Goal: Task Accomplishment & Management: Use online tool/utility

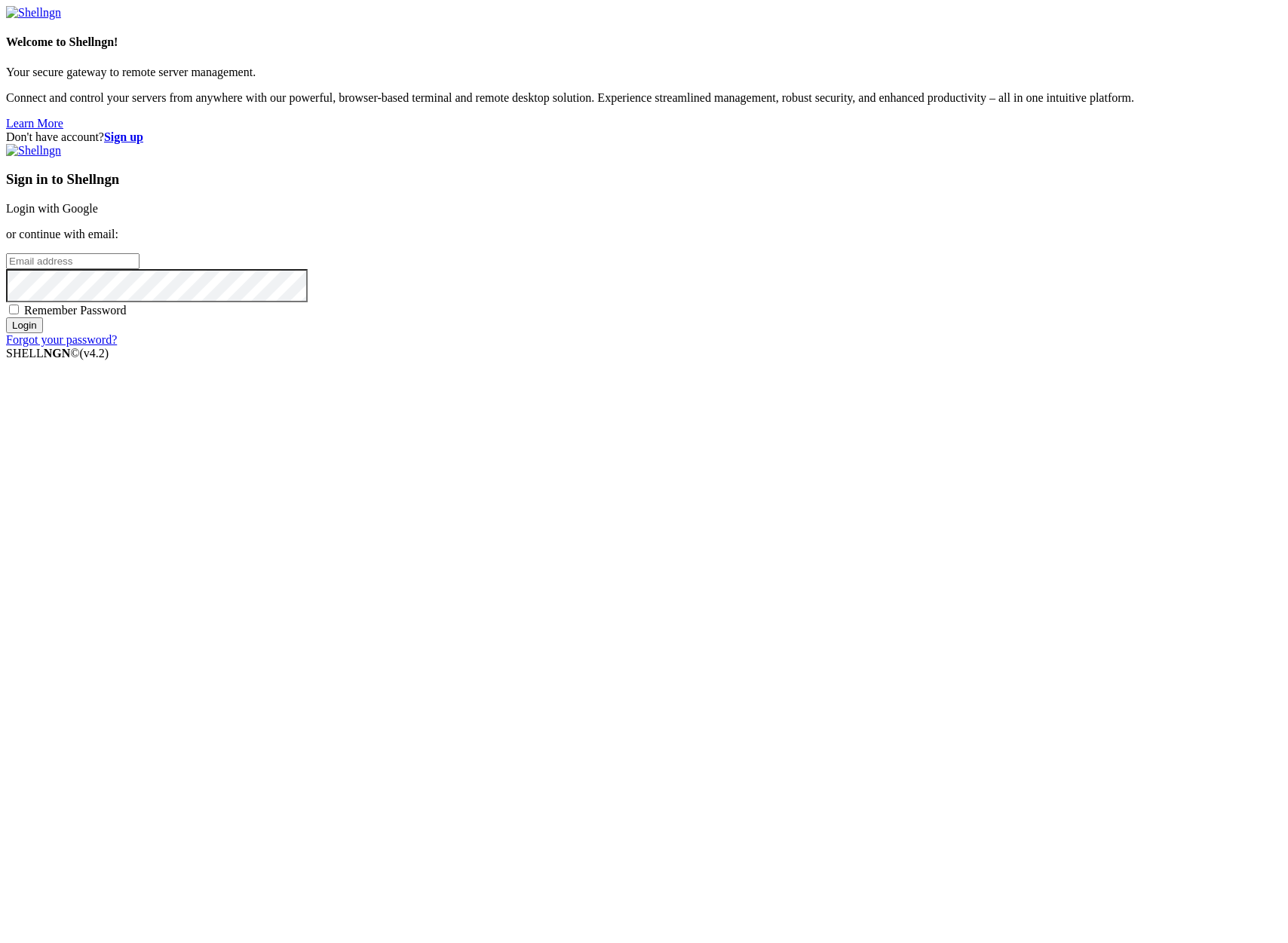
click at [139, 269] on input "email" at bounding box center [73, 261] width 134 height 16
type input "[PERSON_NAME][EMAIL_ADDRESS][DOMAIN_NAME]"
click at [6, 318] on input "Login" at bounding box center [24, 326] width 37 height 16
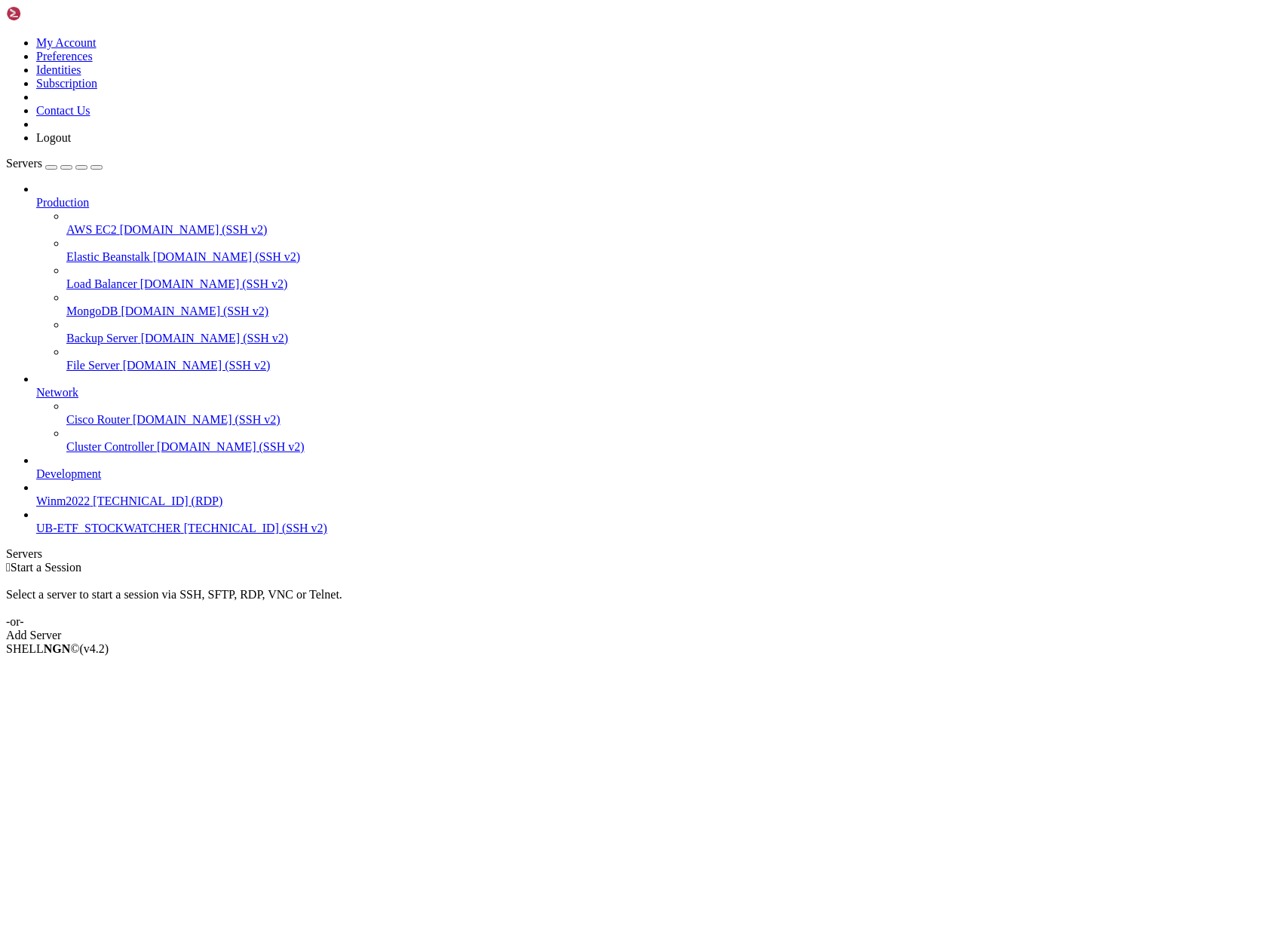
click at [111, 535] on span "UB-ETF_STOCKWATCHER" at bounding box center [109, 528] width 145 height 13
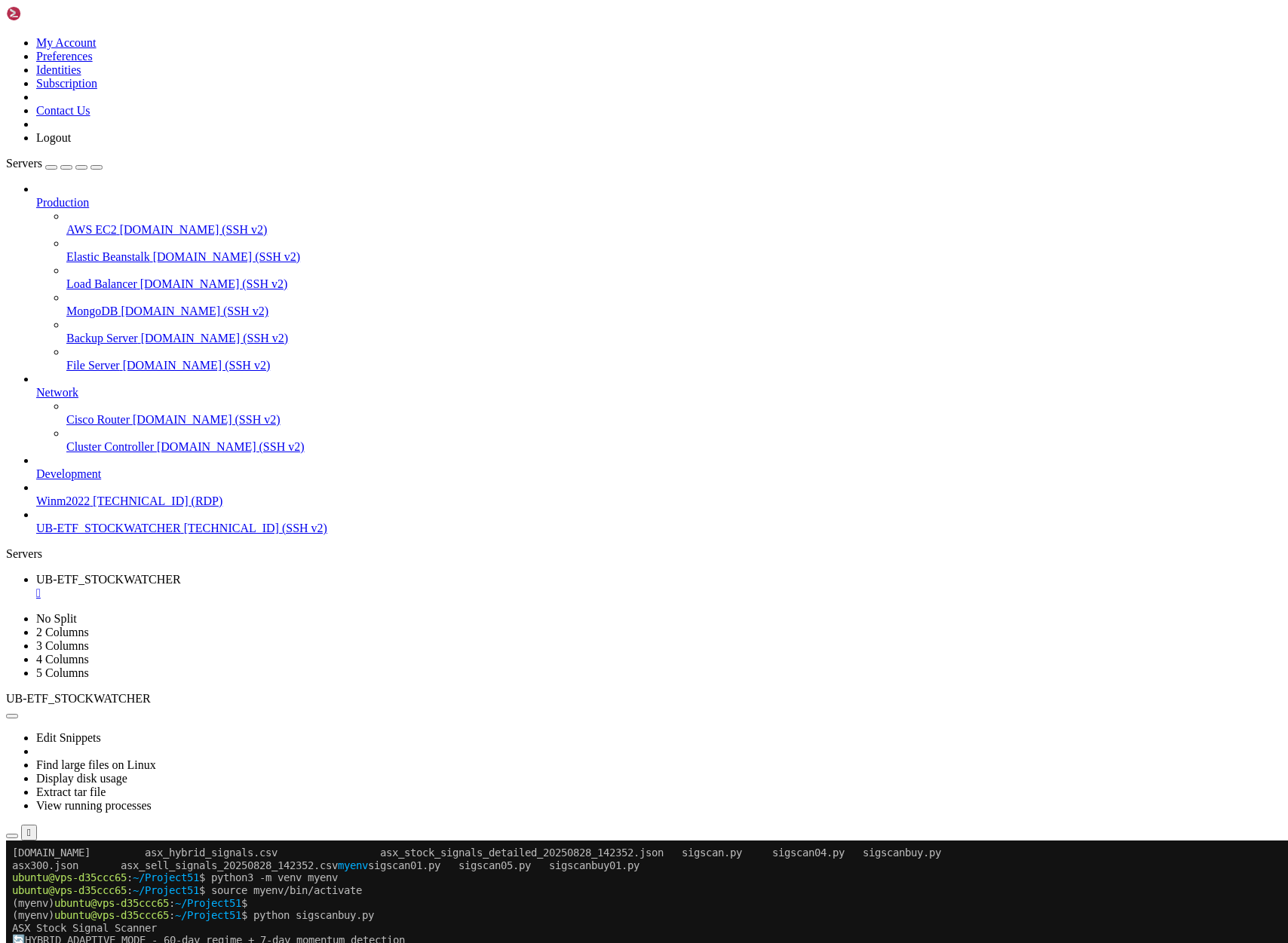
scroll to position [348, 0]
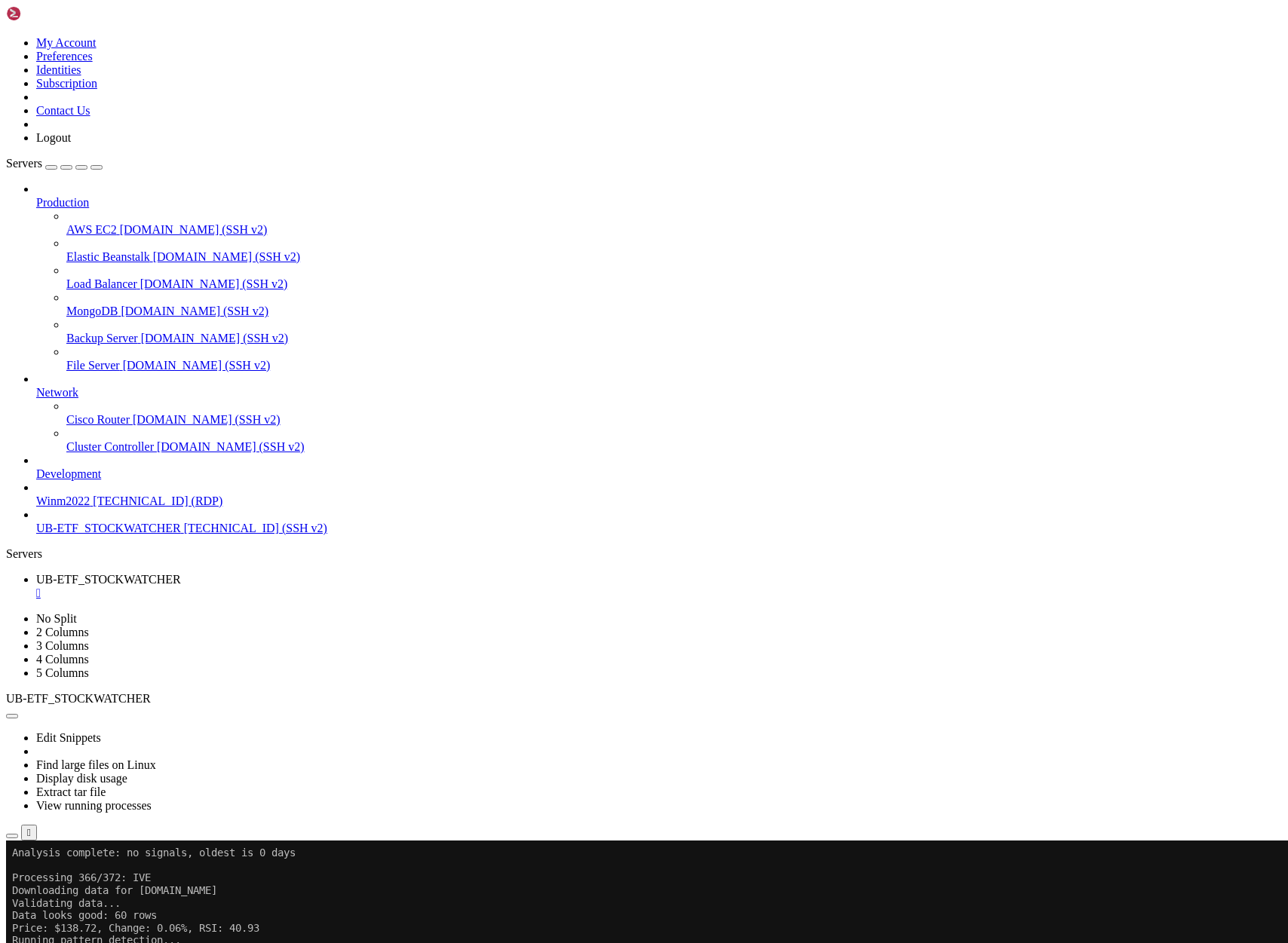
scroll to position [37869, 0]
click at [12, 836] on icon "button" at bounding box center [12, 836] width 0 height 0
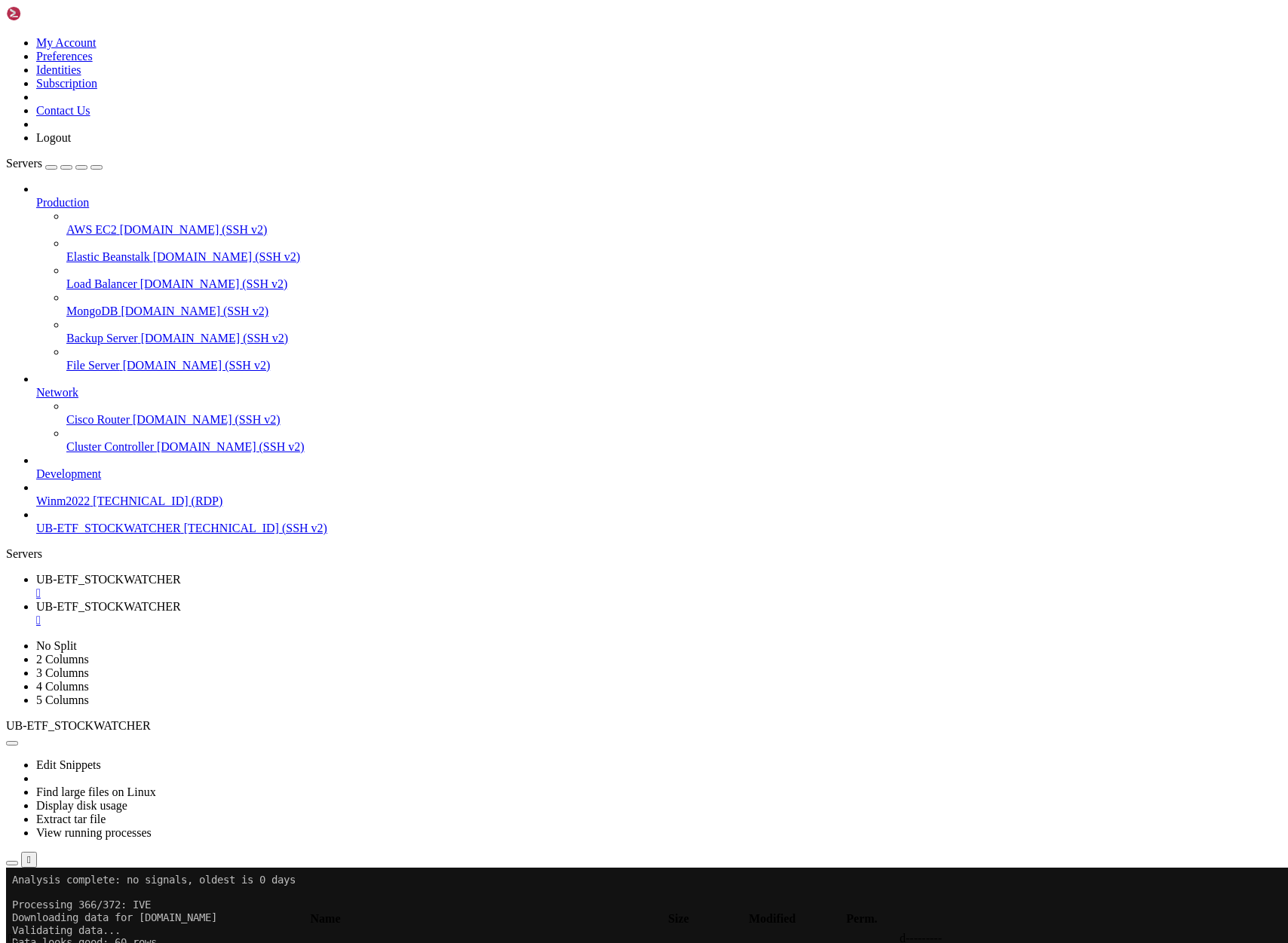
click at [181, 573] on span "UB-ETF_STOCKWATCHER" at bounding box center [109, 580] width 145 height 13
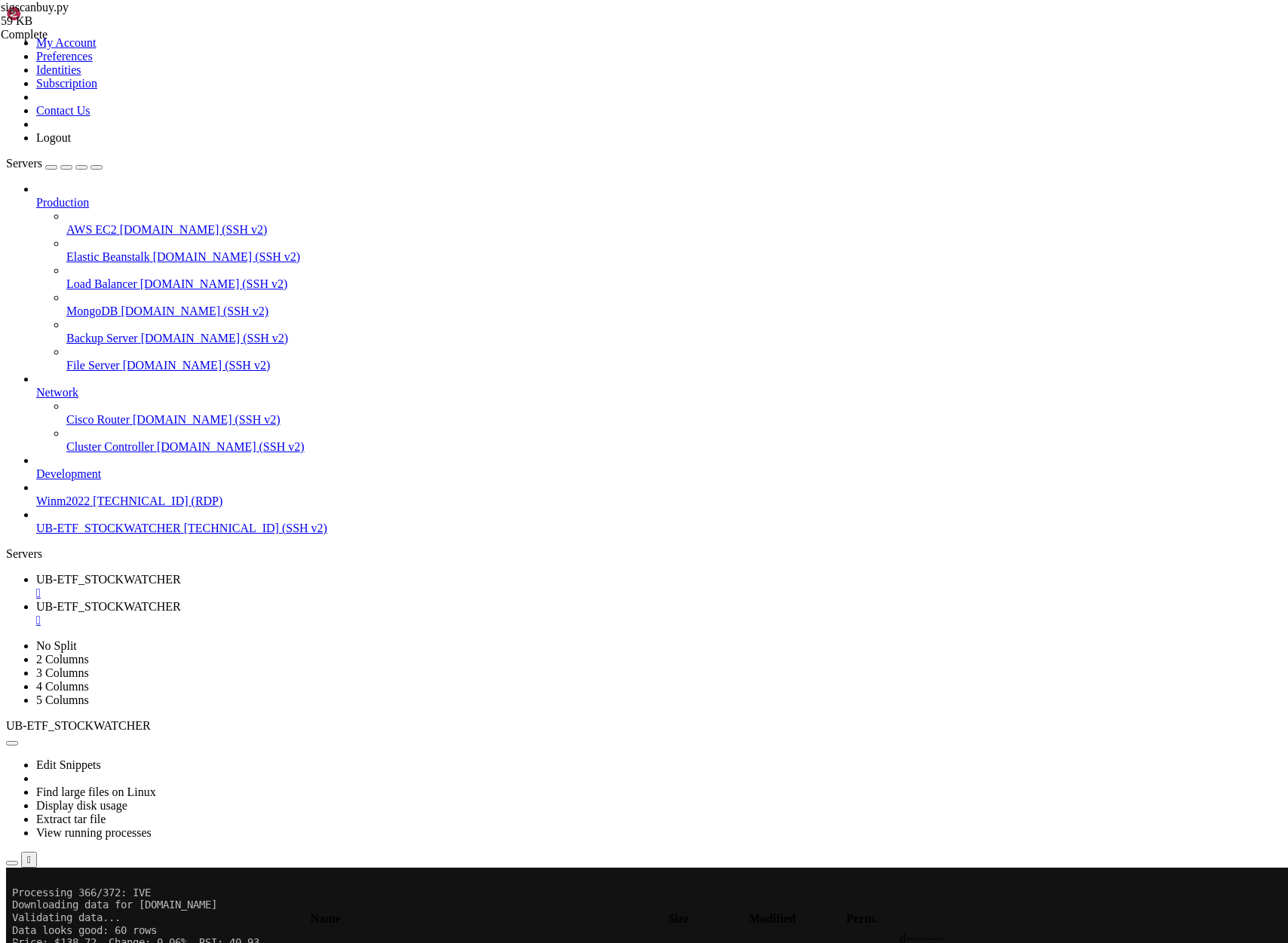
scroll to position [37041, 0]
click at [120, 535] on span "UB-ETF_STOCKWATCHER" at bounding box center [109, 528] width 145 height 13
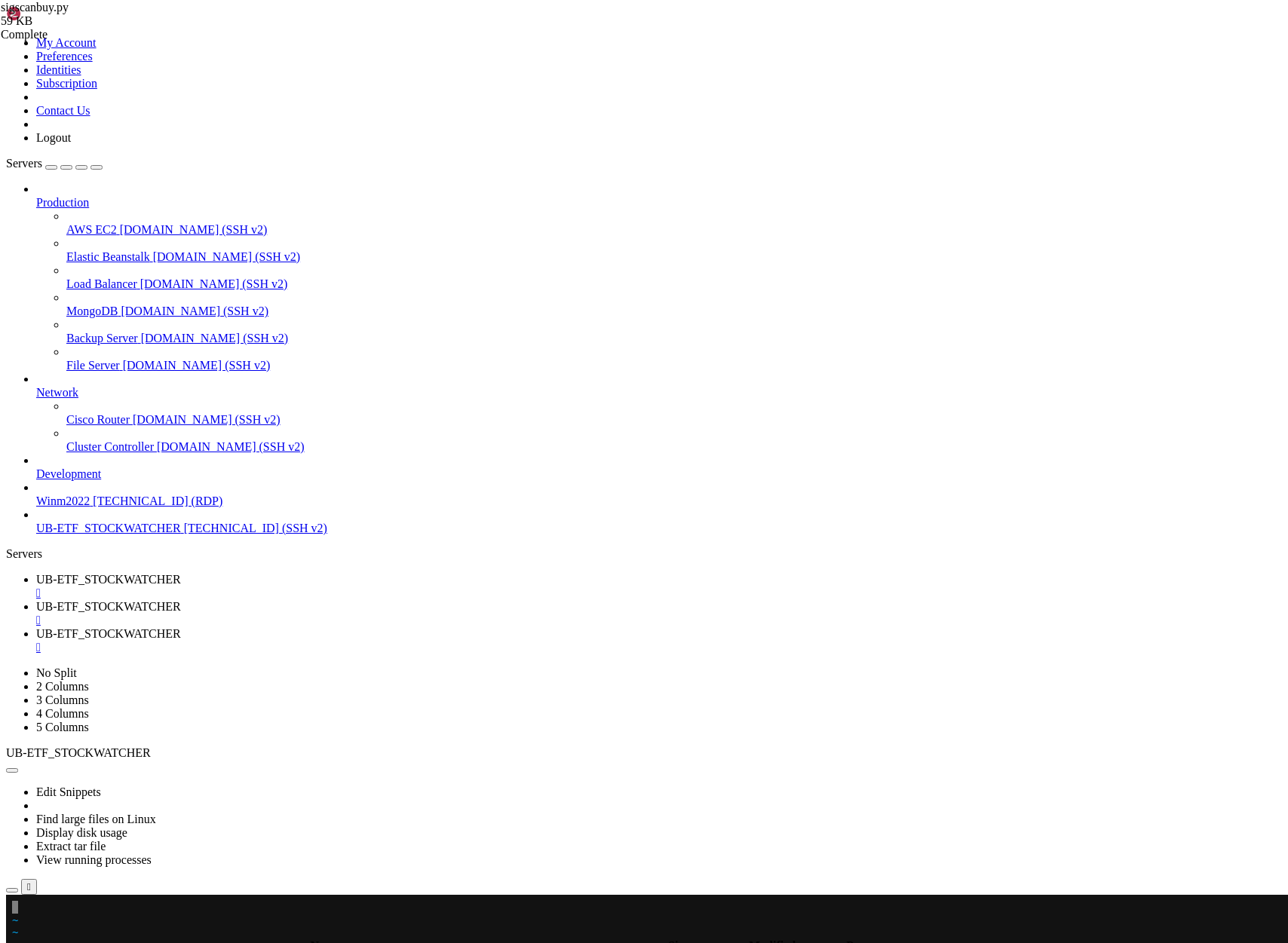
scroll to position [188, 0]
click at [181, 600] on span "UB-ETF_STOCKWATCHER" at bounding box center [109, 606] width 145 height 13
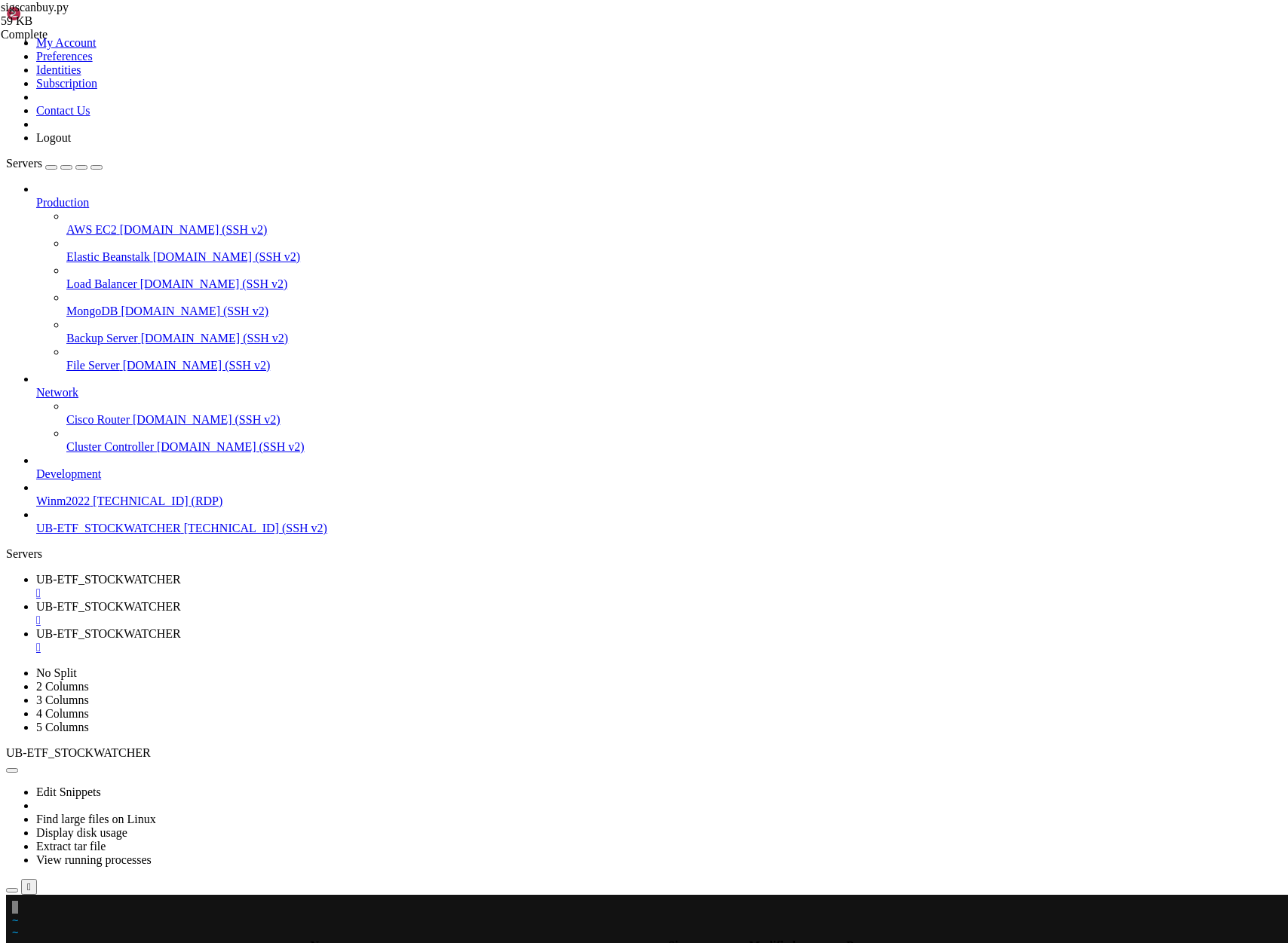
type input "/home/ubuntu/aistock"
click at [181, 573] on span "UB-ETF_STOCKWATCHER" at bounding box center [109, 580] width 145 height 13
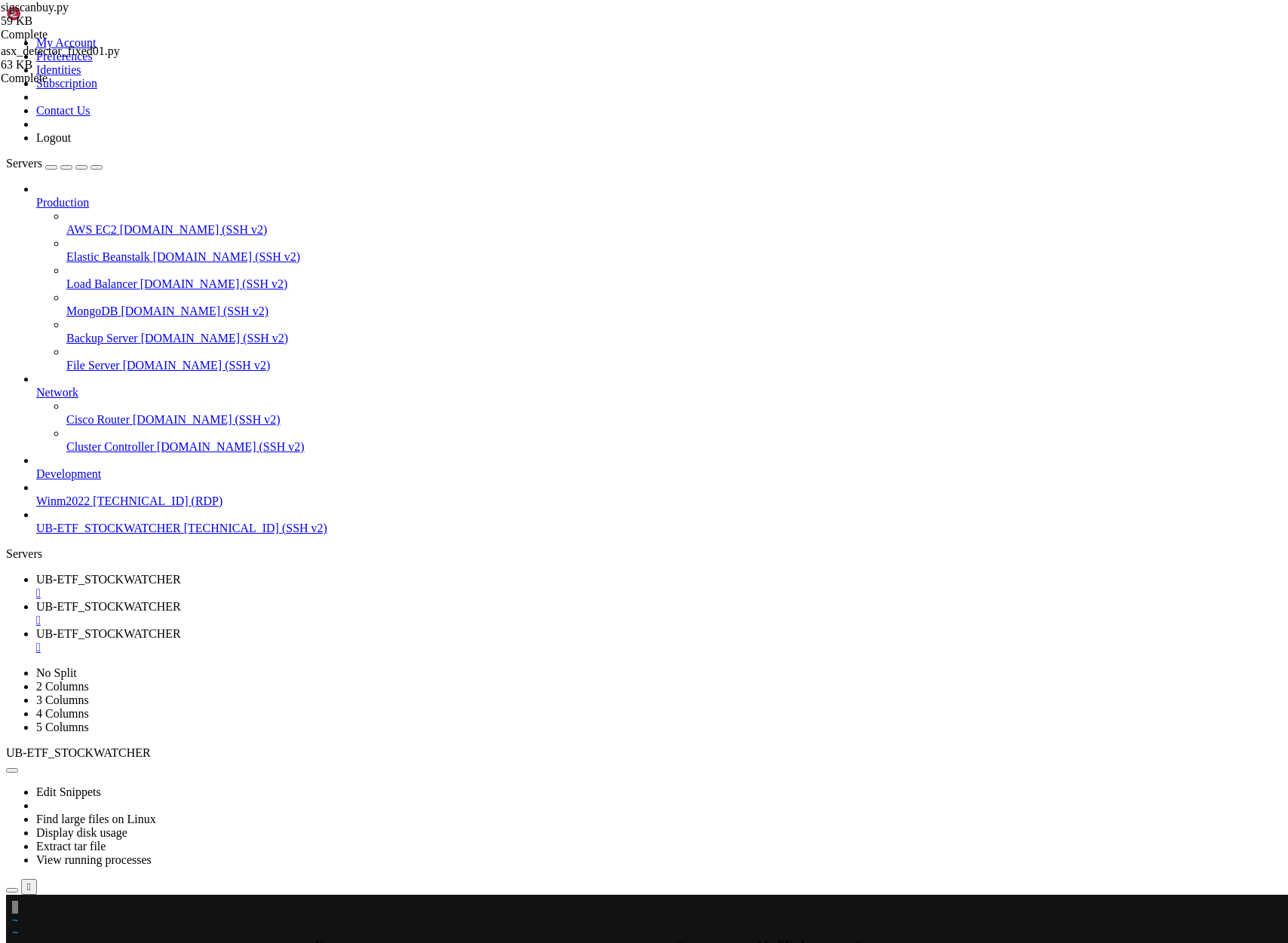
click at [181, 573] on span "UB-ETF_STOCKWATCHER" at bounding box center [109, 580] width 145 height 13
click at [61, 908] on x-row at bounding box center [554, 908] width 1085 height 13
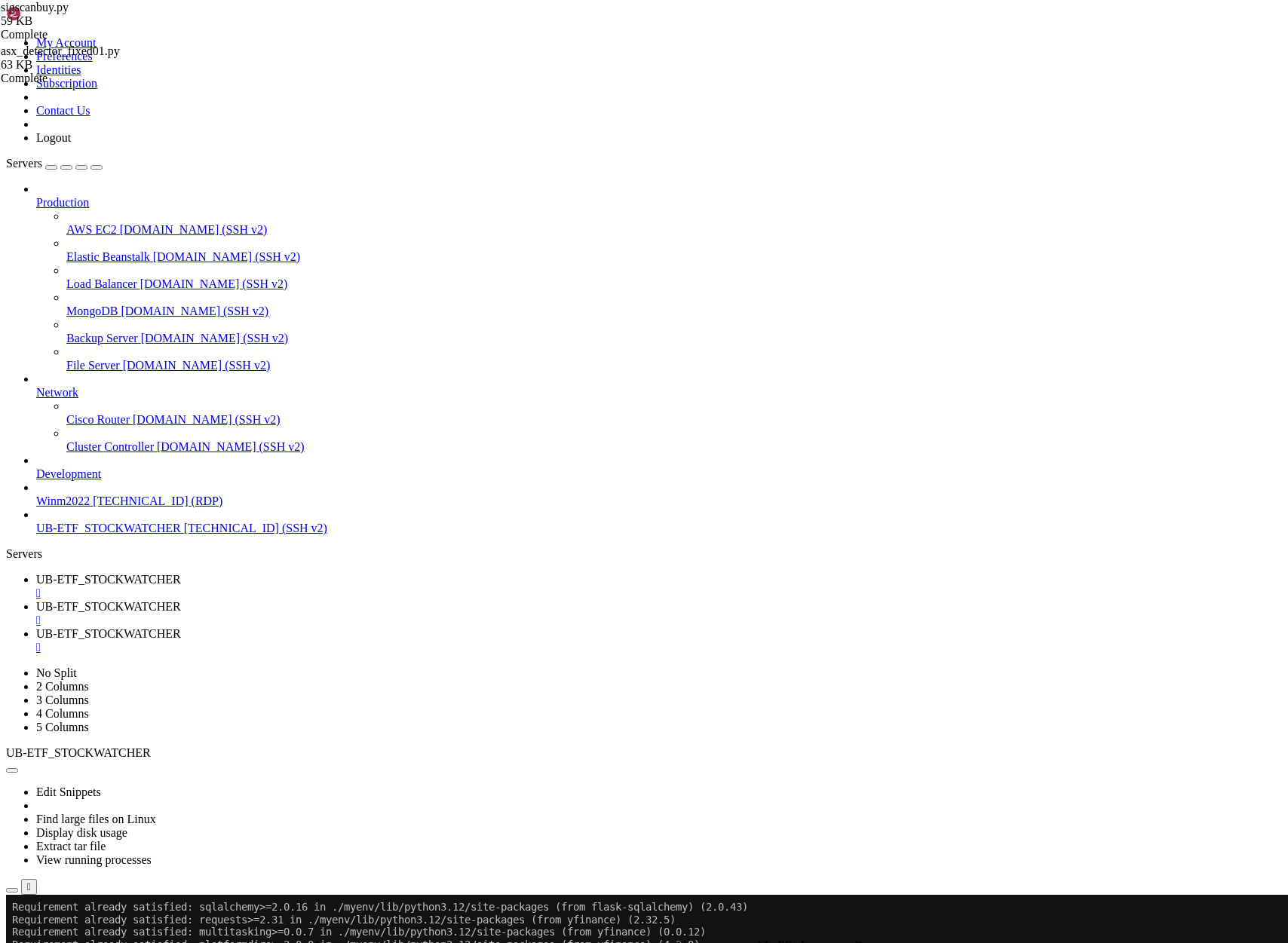
scroll to position [38170, 0]
click at [181, 628] on span "UB-ETF_STOCKWATCHER" at bounding box center [109, 634] width 145 height 13
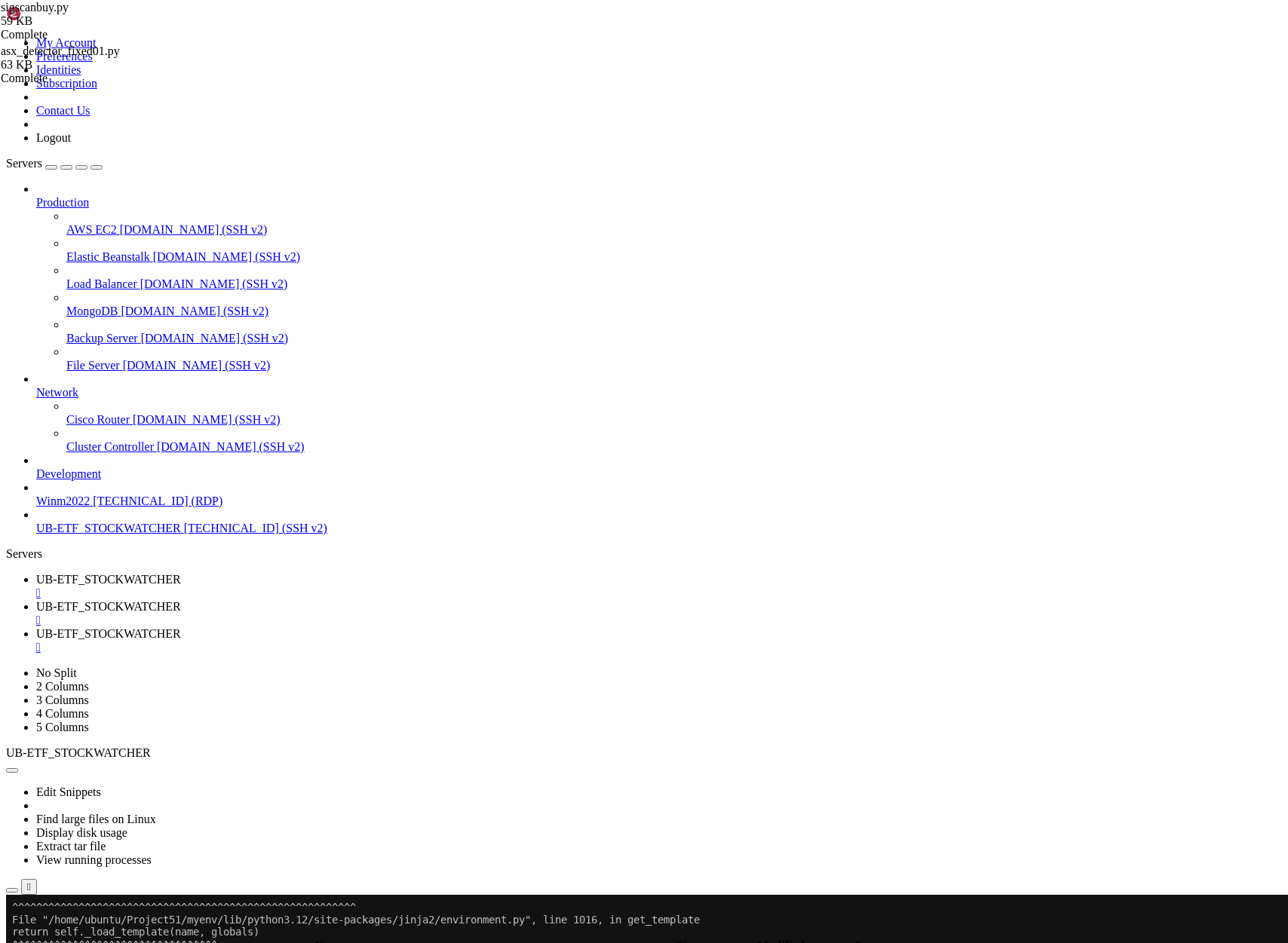
click at [181, 573] on span "UB-ETF_STOCKWATCHER" at bounding box center [109, 580] width 145 height 13
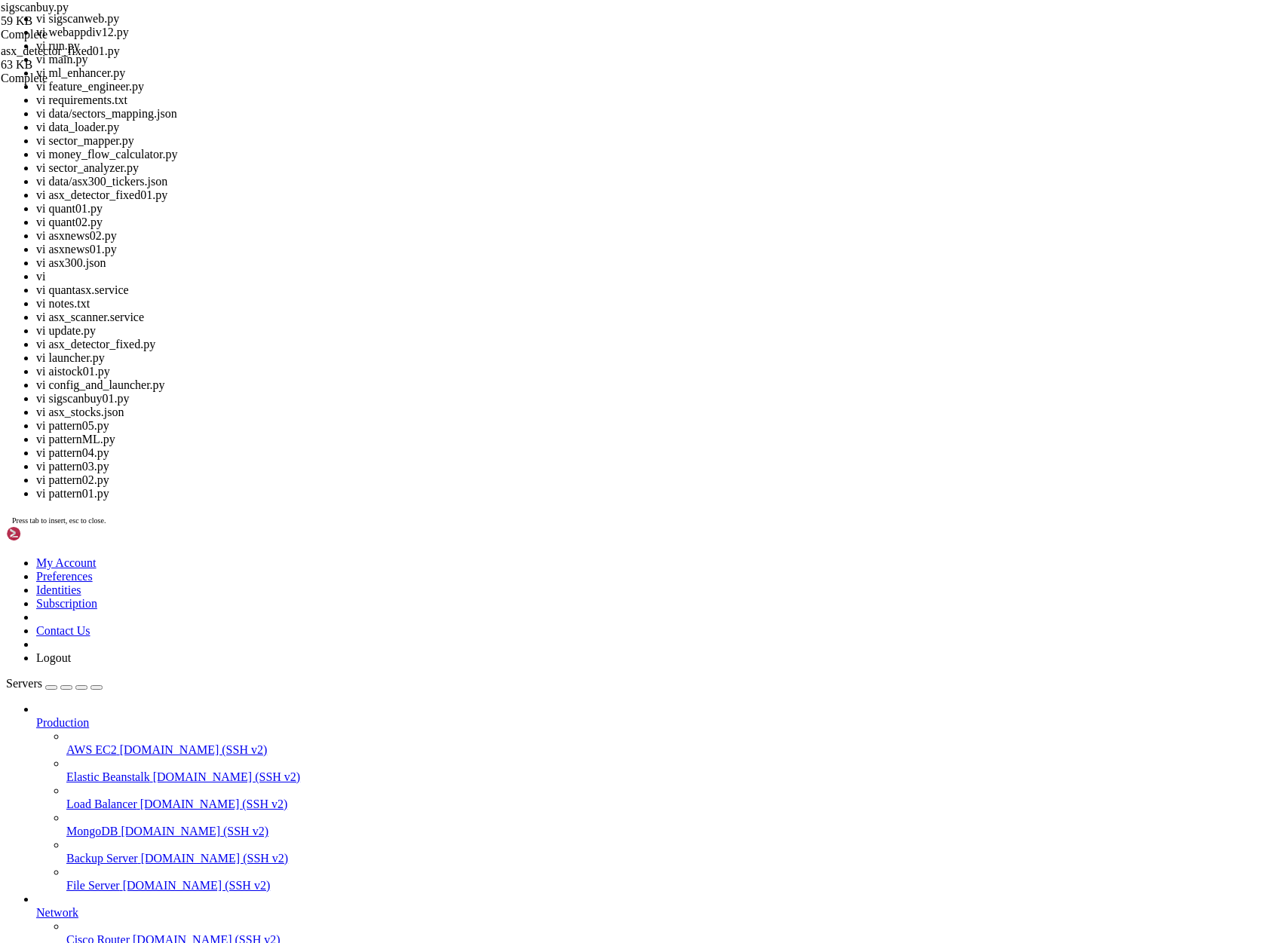
scroll to position [41870, 0]
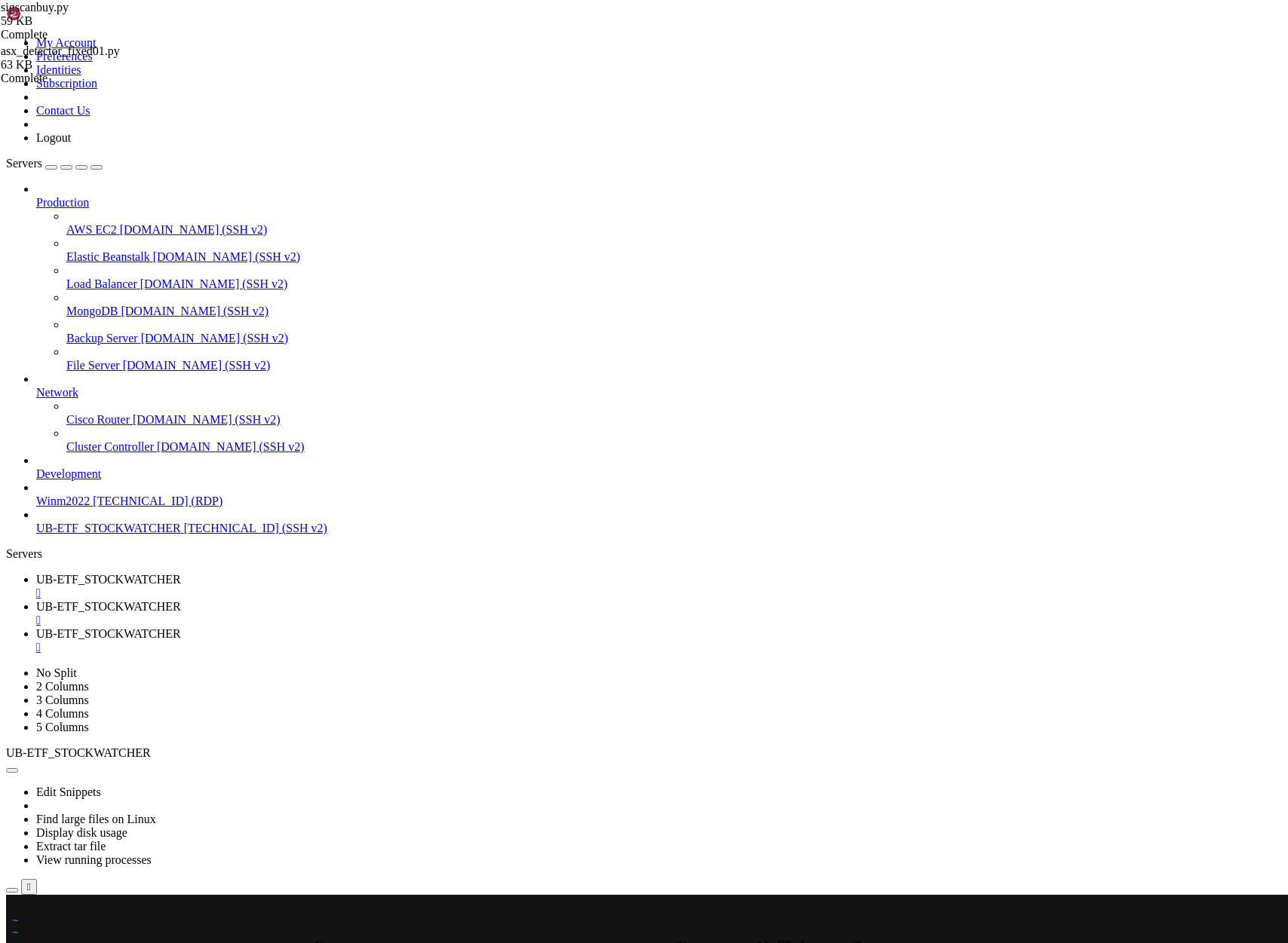
click at [17, 908] on x-row at bounding box center [554, 908] width 1085 height 13
click at [12, 895] on div at bounding box center [9, 895] width 6 height 0
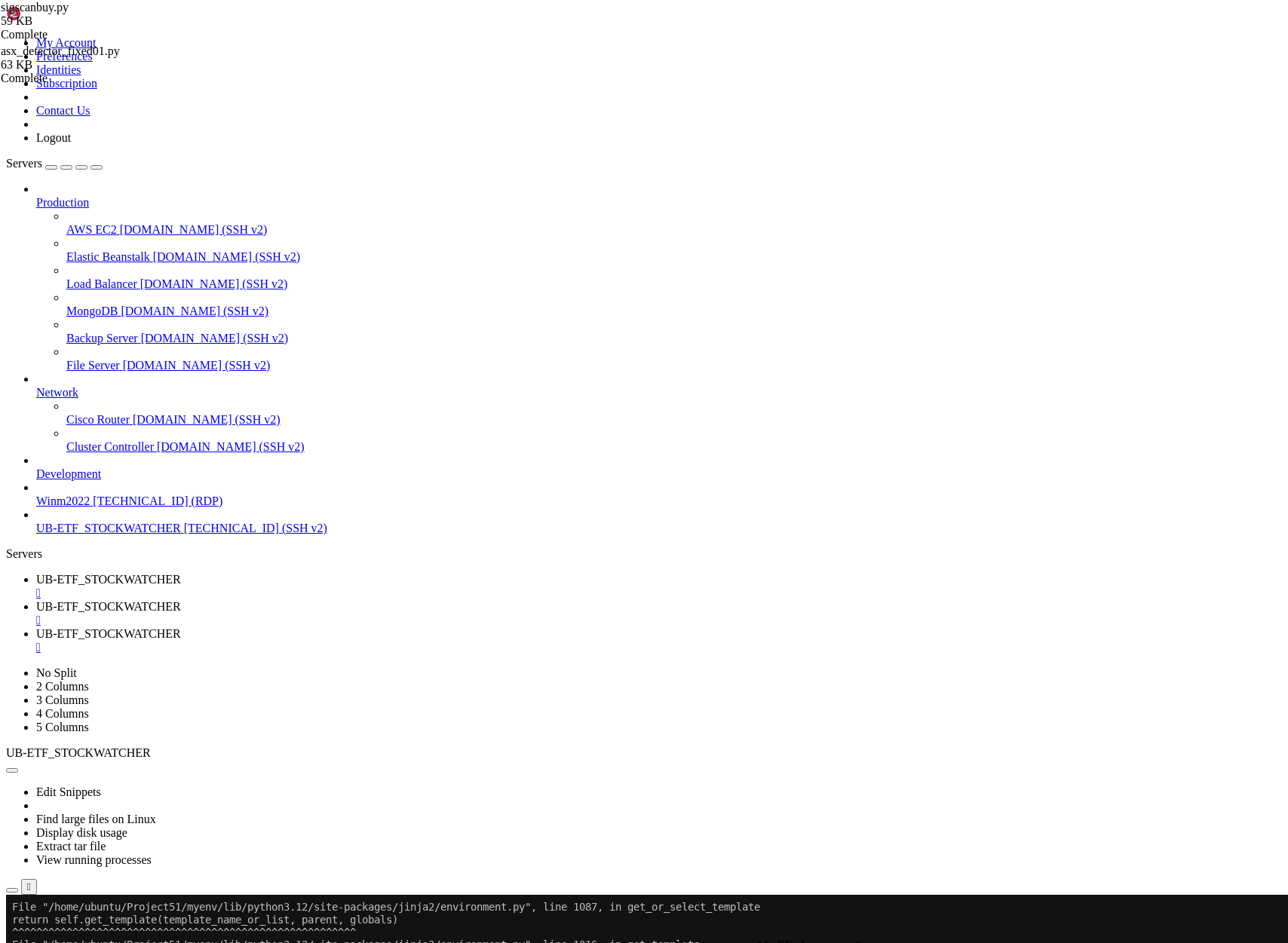
scroll to position [42471, 0]
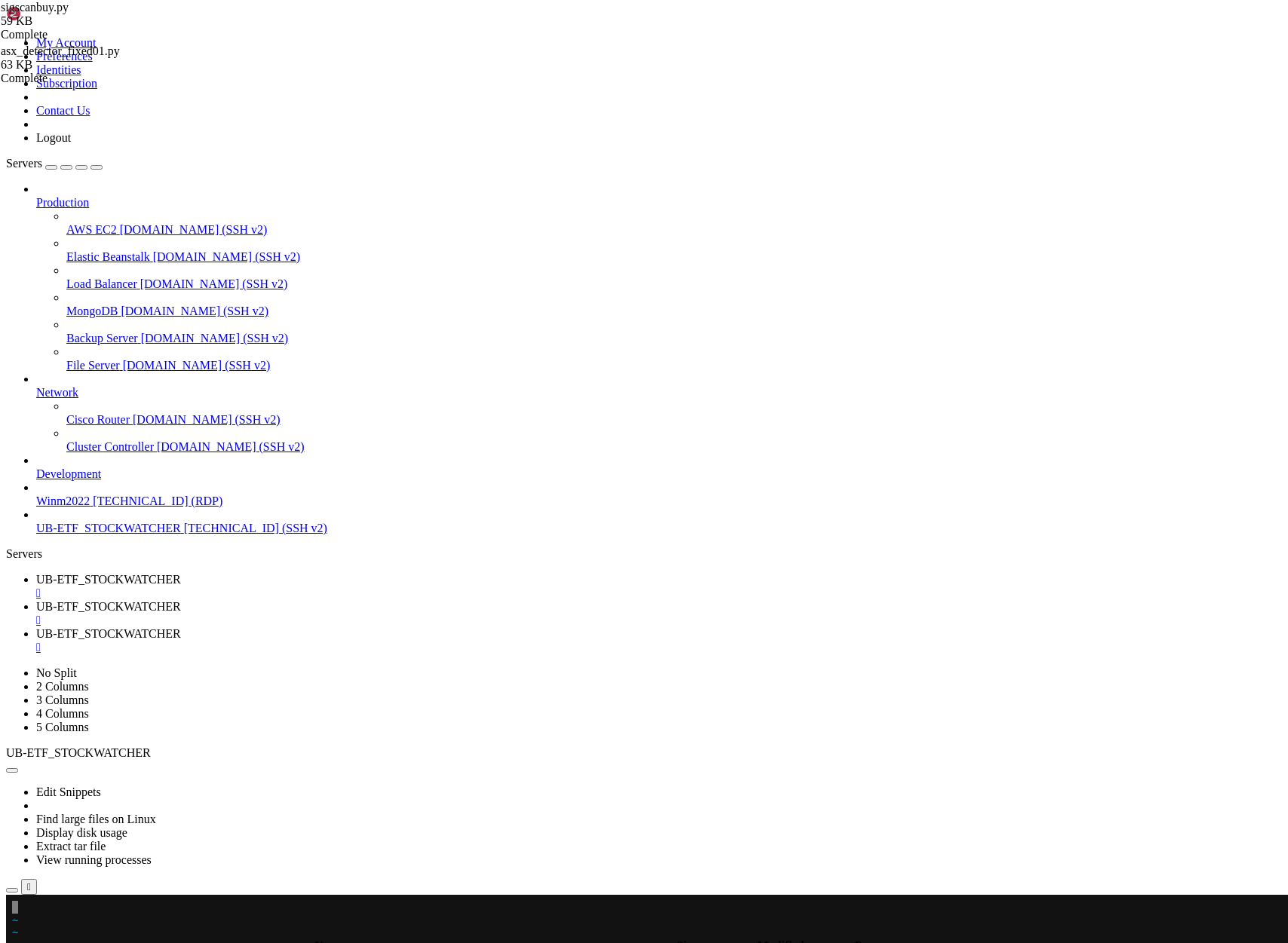
click at [20, 905] on x-row at bounding box center [554, 908] width 1085 height 13
drag, startPoint x: 627, startPoint y: 1385, endPoint x: 13, endPoint y: 1275, distance: 623.8
copy div "120.147.19.225 - - [09/Sep/2025 07:42:16] "GET /login HTTP/1.1" 200 - 120.147.1…"
